Goal: Use online tool/utility: Utilize a website feature to perform a specific function

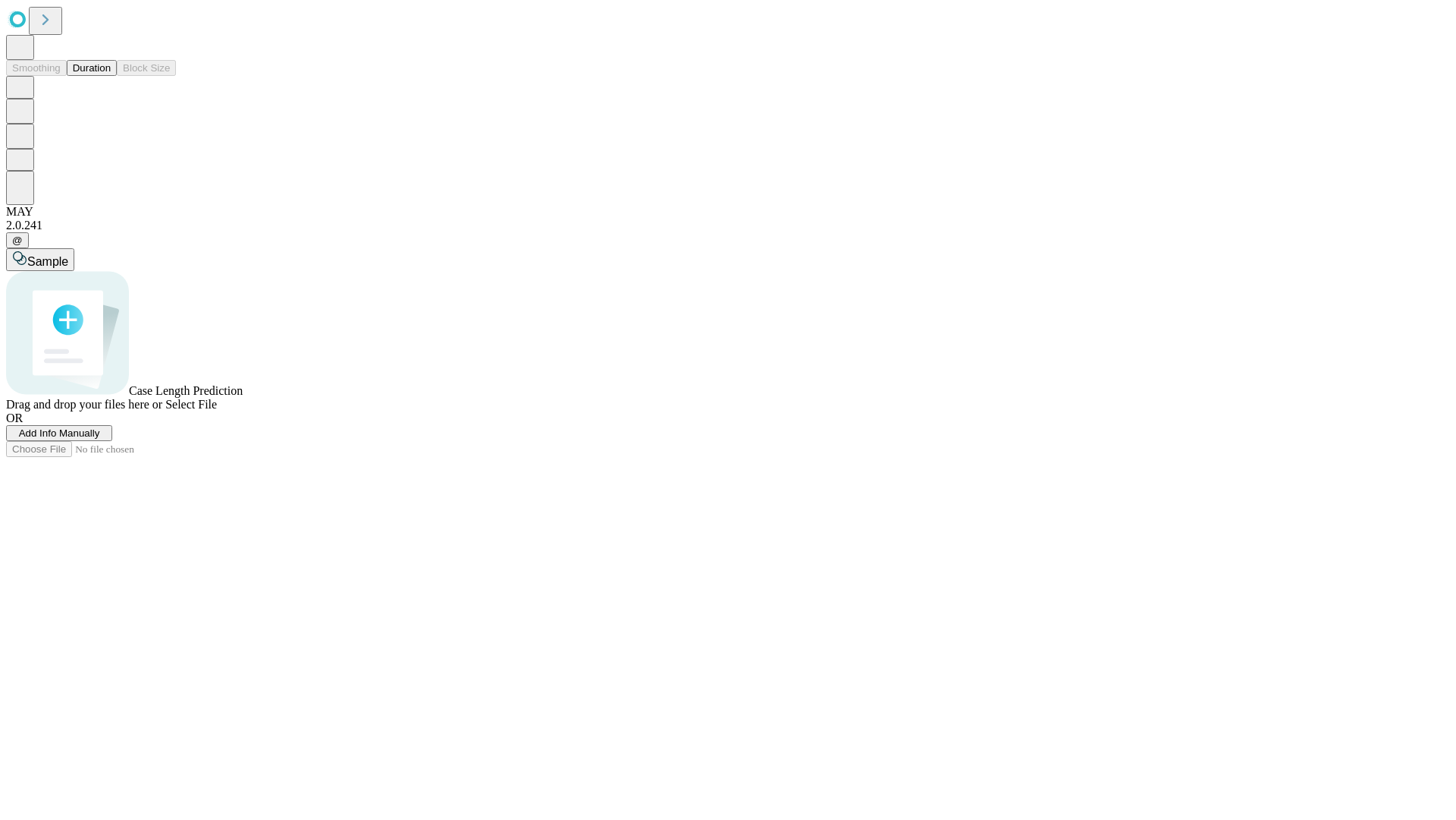
click at [111, 76] on button "Duration" at bounding box center [92, 68] width 50 height 16
click at [217, 410] on span "Select File" at bounding box center [190, 404] width 51 height 13
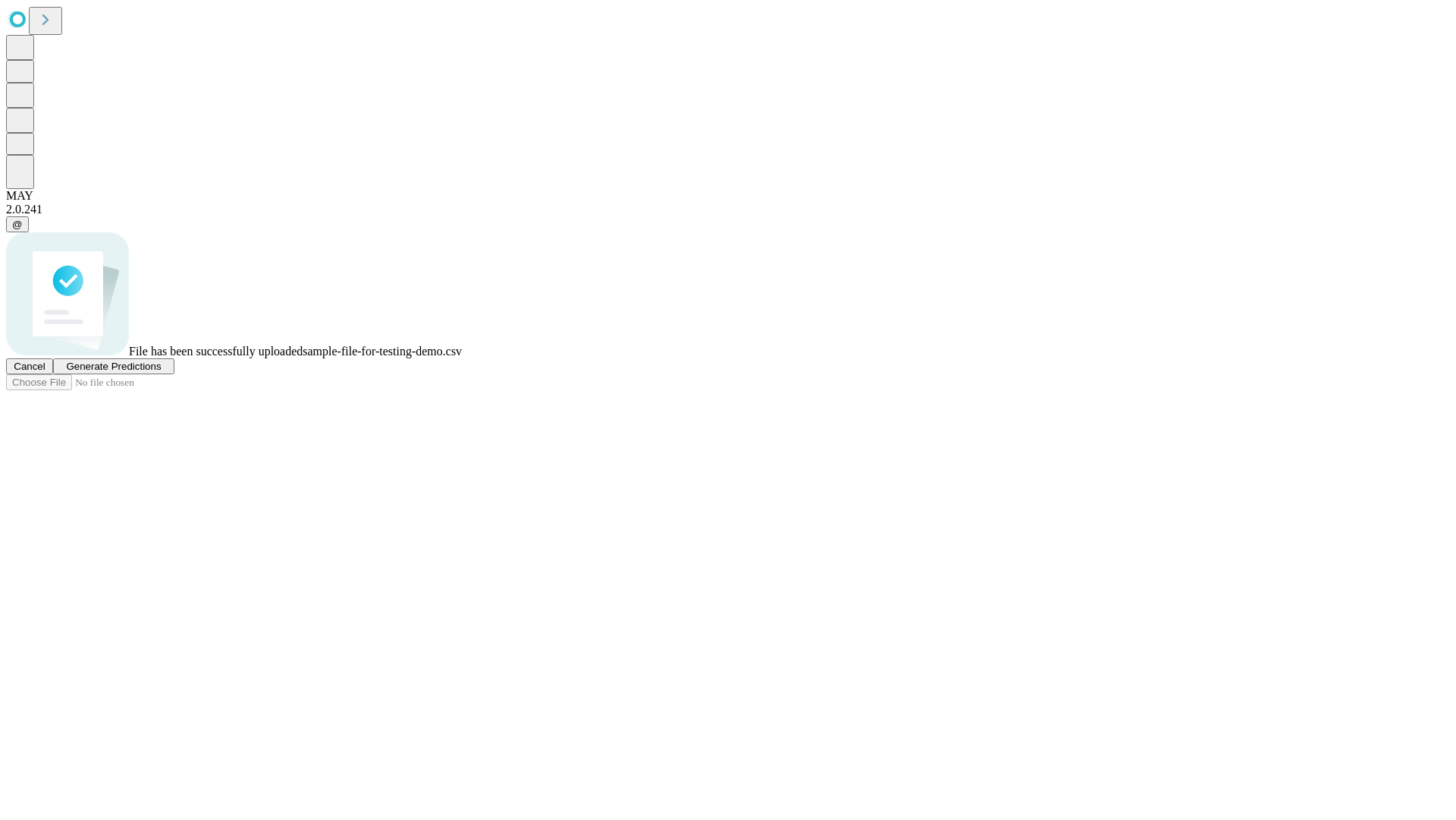
click at [160, 372] on span "Generate Predictions" at bounding box center [113, 366] width 95 height 12
